Goal: Task Accomplishment & Management: Complete application form

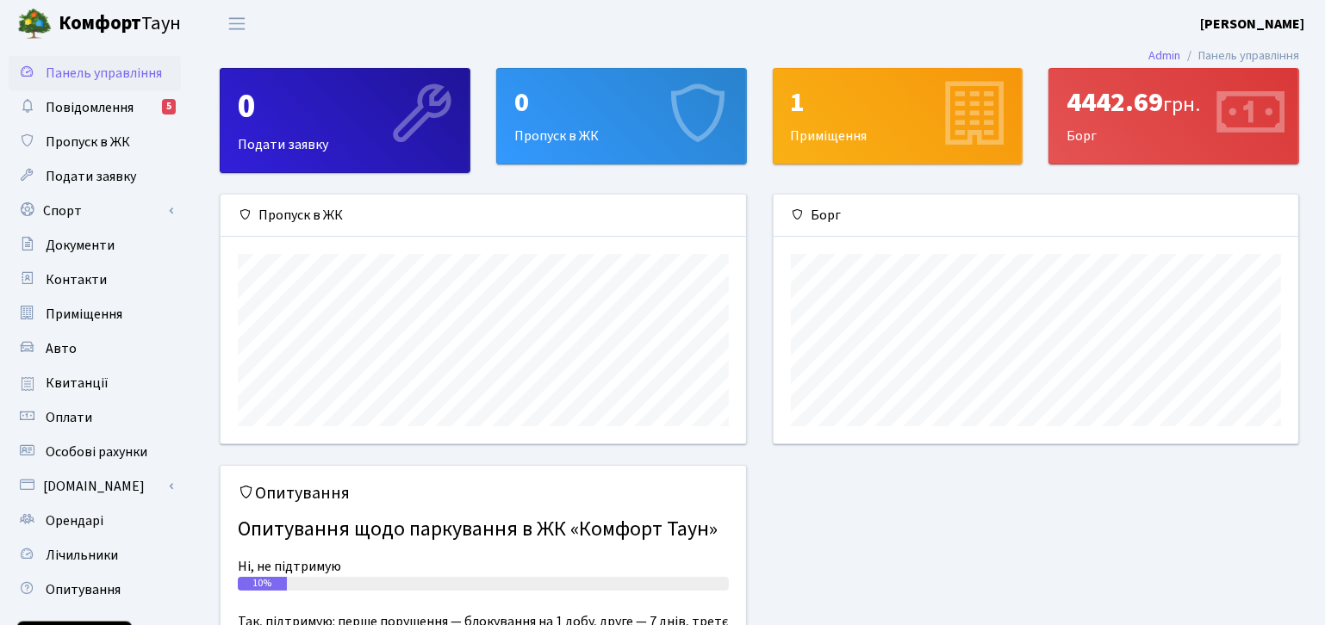
scroll to position [248, 525]
click at [107, 151] on span "Пропуск в ЖК" at bounding box center [88, 142] width 84 height 19
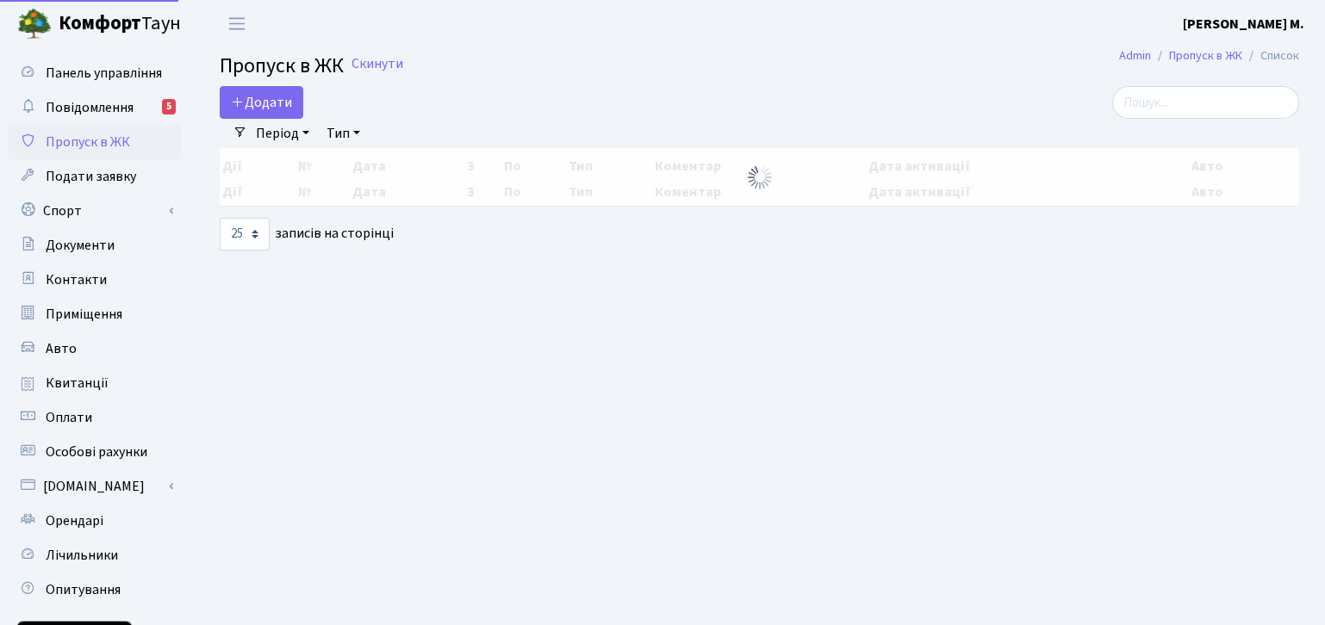
select select "25"
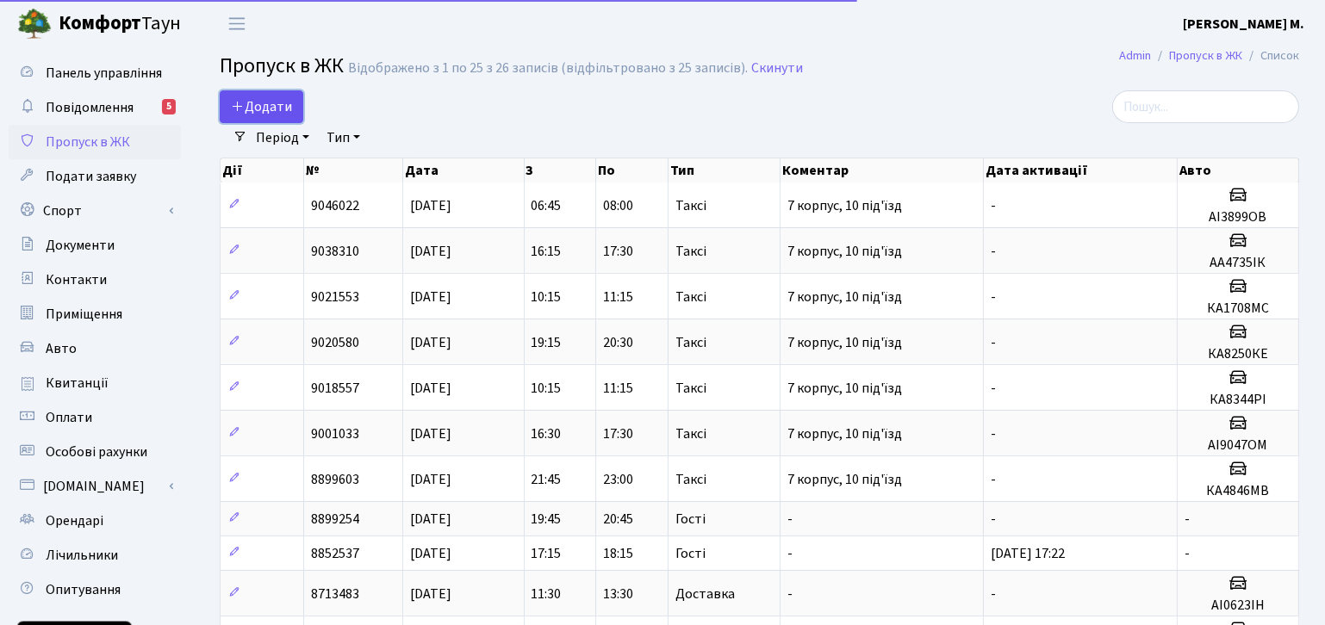
click at [276, 109] on span "Додати" at bounding box center [261, 106] width 61 height 19
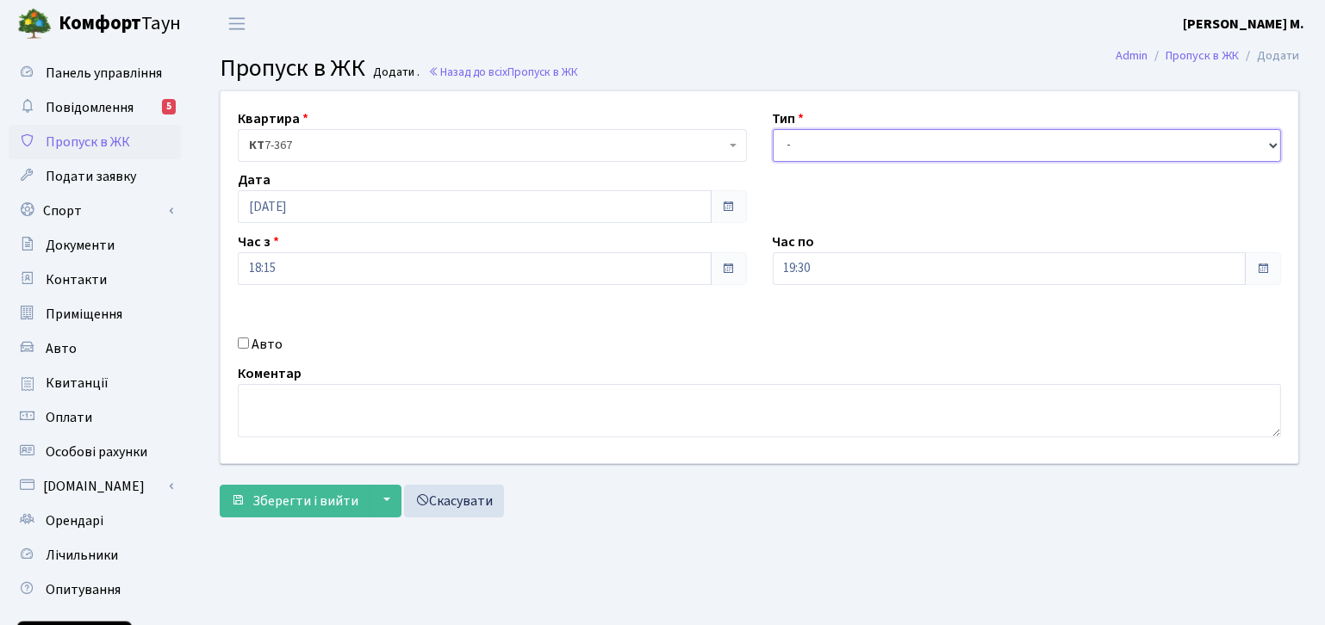
click at [901, 154] on select "- Доставка Таксі Гості Сервіс" at bounding box center [1027, 145] width 509 height 33
select select "3"
click at [773, 129] on select "- Доставка Таксі Гості Сервіс" at bounding box center [1027, 145] width 509 height 33
click at [239, 344] on input "Авто" at bounding box center [243, 343] width 11 height 11
checkbox input "true"
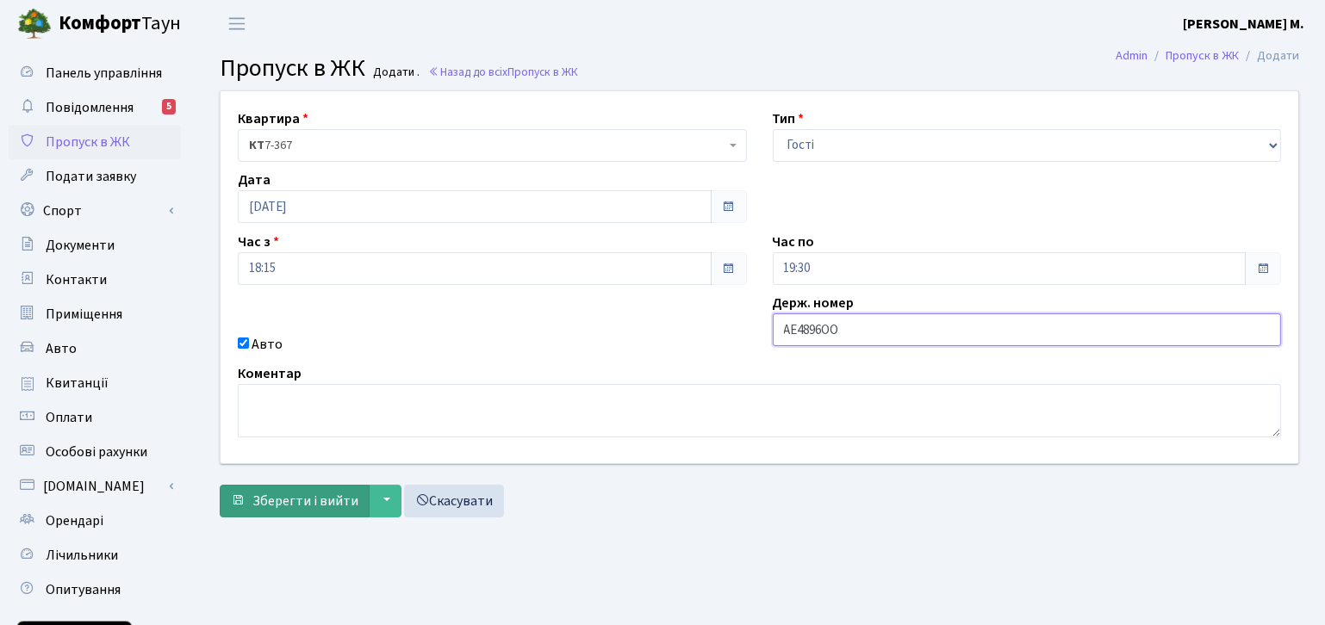
type input "АЕ4896ОО"
click at [326, 500] on span "Зберегти і вийти" at bounding box center [305, 501] width 106 height 19
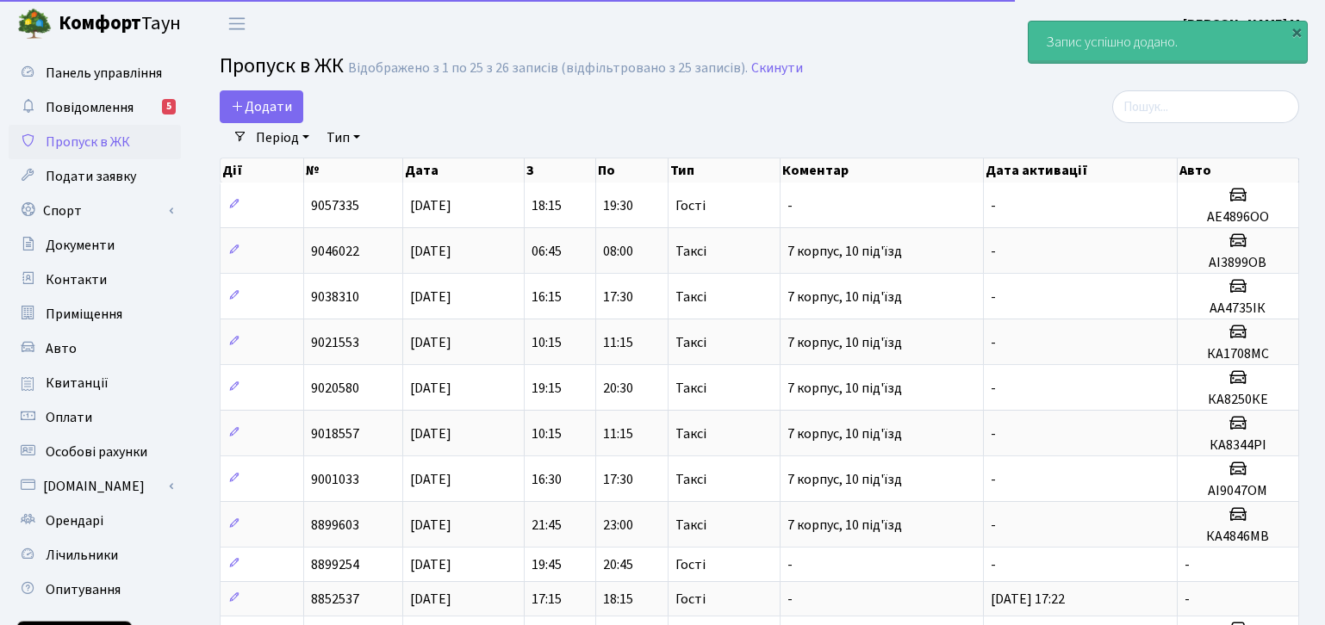
select select "25"
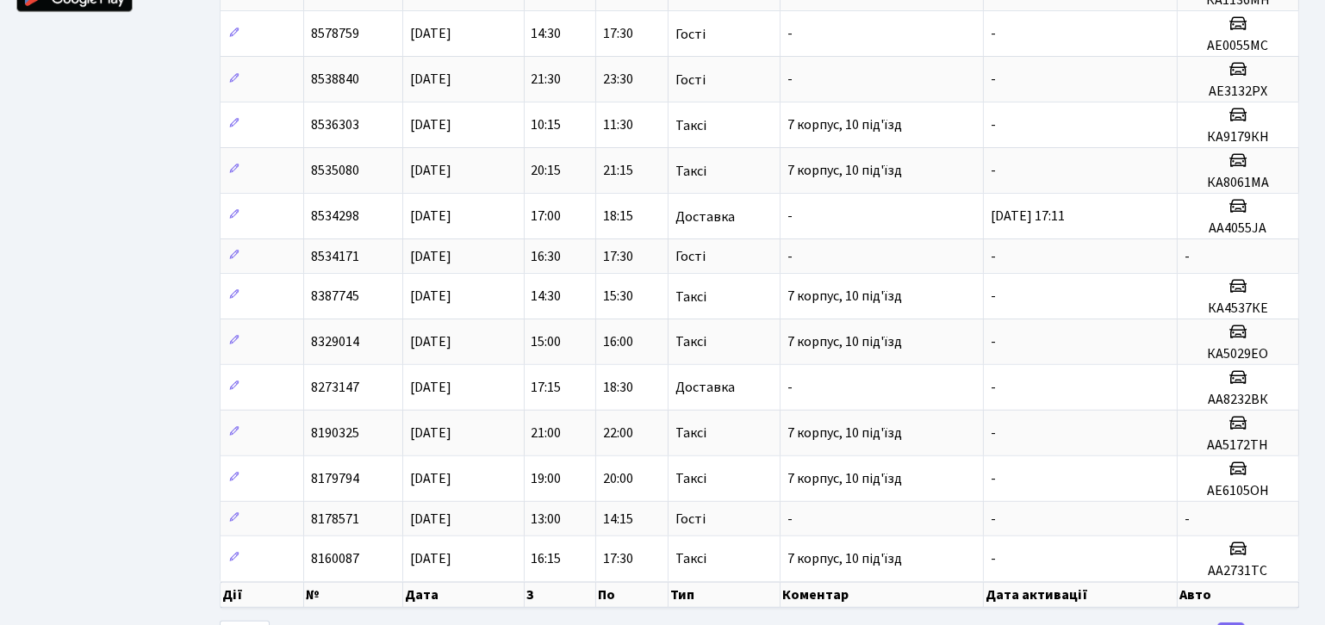
scroll to position [704, 0]
